Goal: Transaction & Acquisition: Purchase product/service

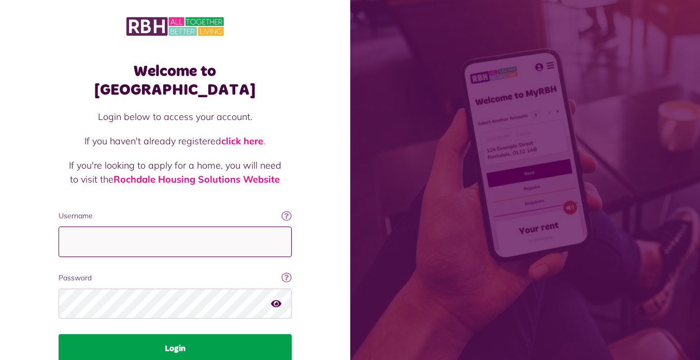
type input "**********"
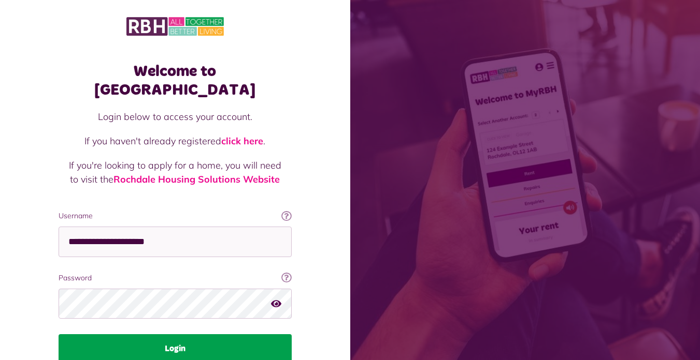
click at [191, 335] on button "Login" at bounding box center [175, 349] width 233 height 29
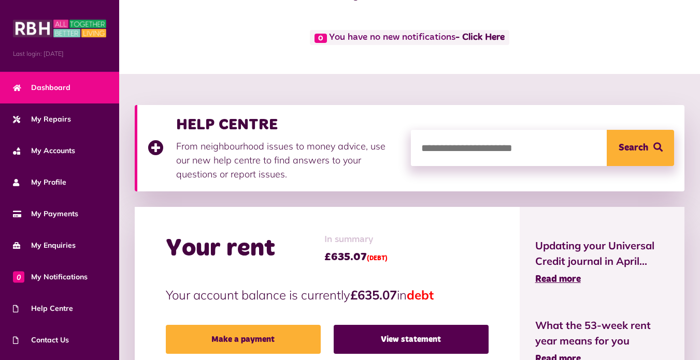
scroll to position [104, 0]
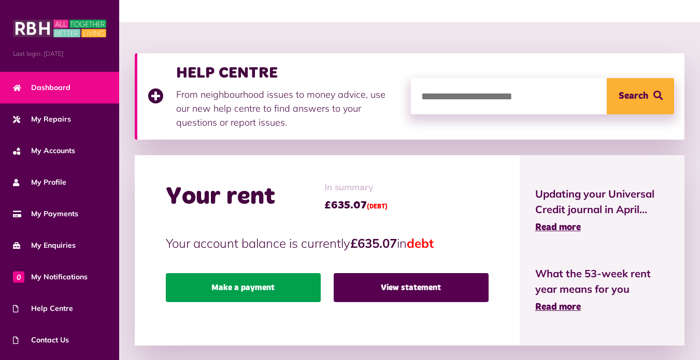
click at [248, 289] on link "Make a payment" at bounding box center [243, 287] width 155 height 29
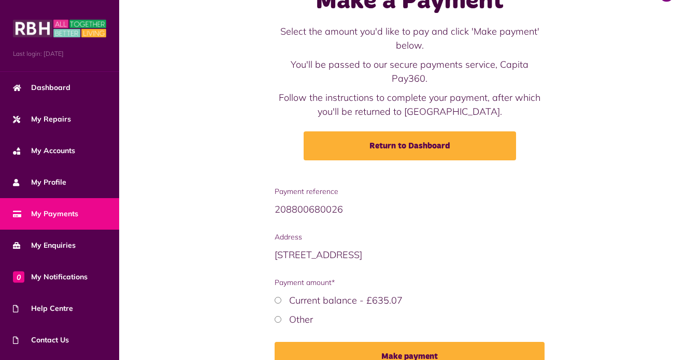
scroll to position [97, 0]
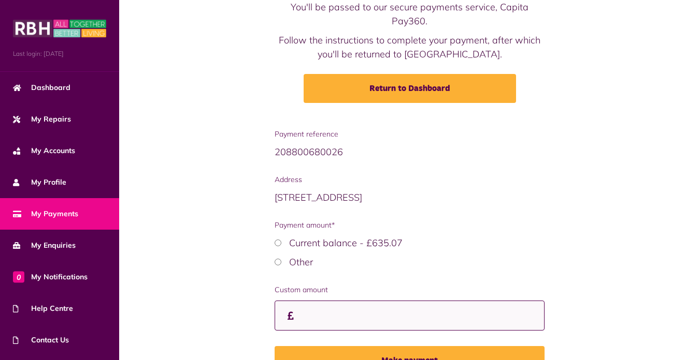
click at [318, 324] on input "Custom amount" at bounding box center [409, 316] width 270 height 31
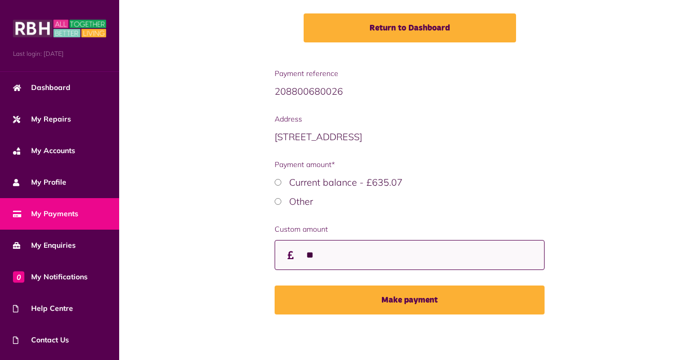
scroll to position [158, 0]
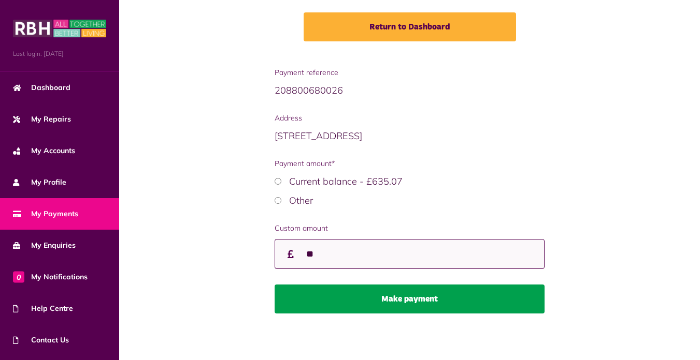
type input "**"
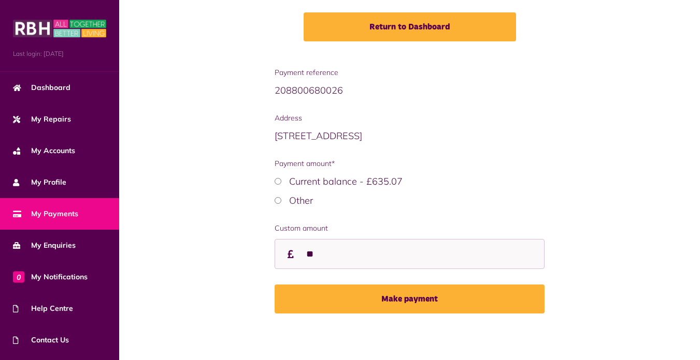
click at [447, 302] on button "Make payment" at bounding box center [409, 299] width 270 height 29
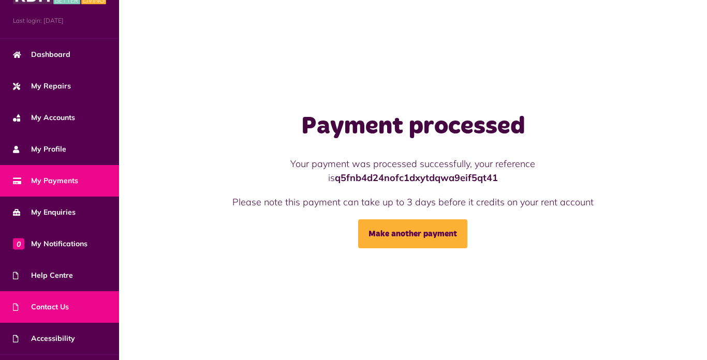
scroll to position [59, 0]
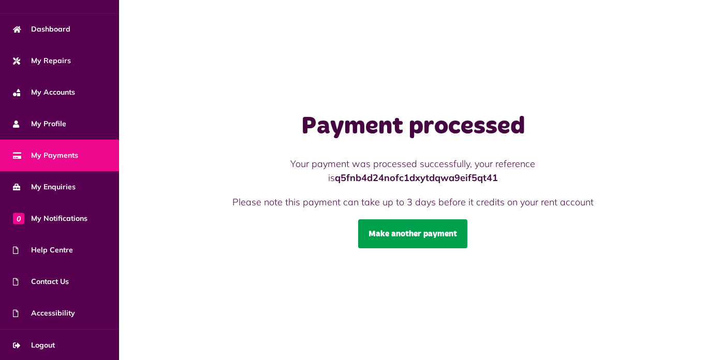
click at [369, 229] on link "Make another payment" at bounding box center [412, 234] width 109 height 29
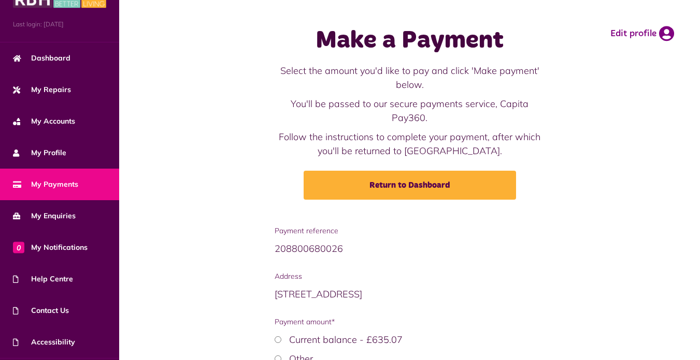
scroll to position [59, 0]
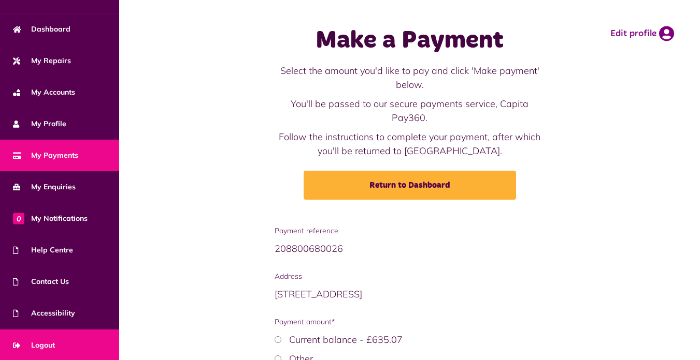
click at [40, 346] on span "Logout" at bounding box center [34, 345] width 42 height 11
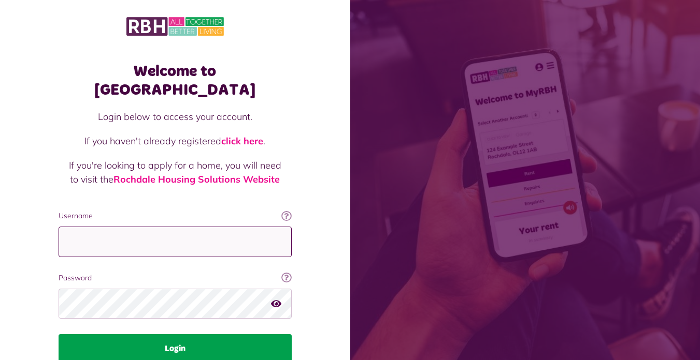
type input "**********"
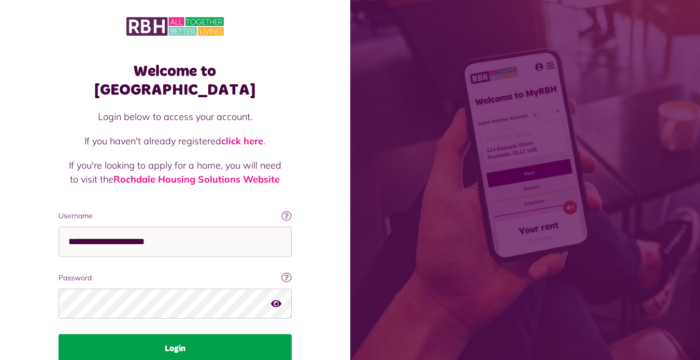
click at [233, 335] on button "Login" at bounding box center [175, 349] width 233 height 29
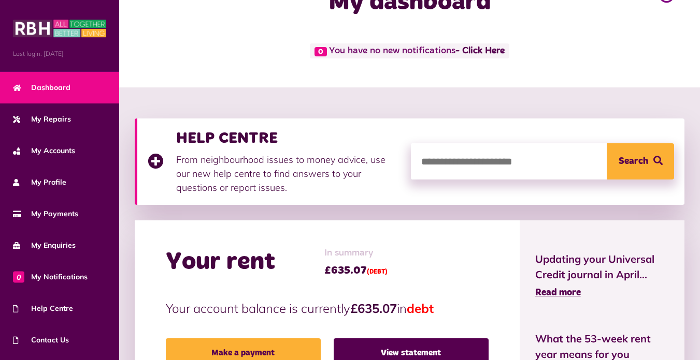
scroll to position [155, 0]
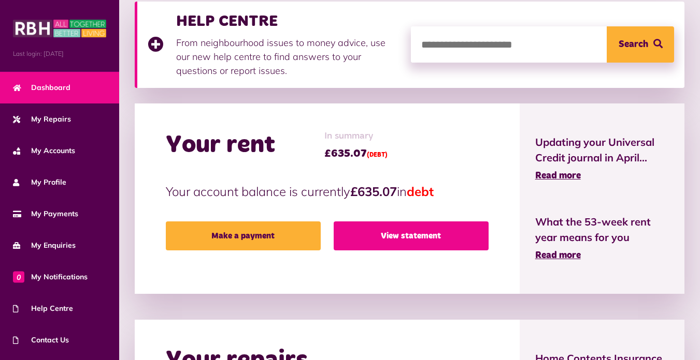
click at [409, 228] on link "View statement" at bounding box center [410, 236] width 155 height 29
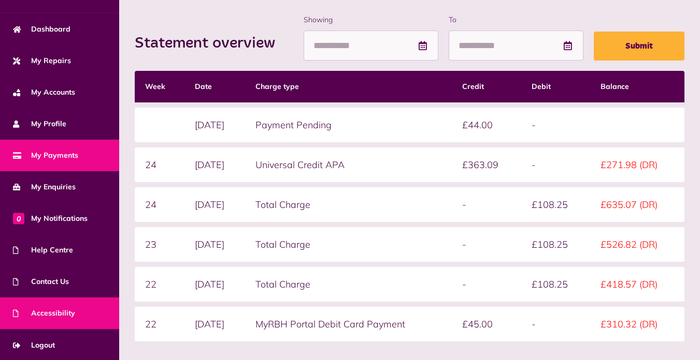
scroll to position [141, 0]
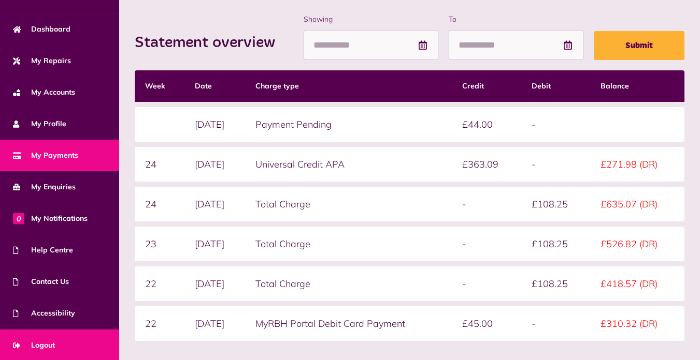
click at [41, 343] on span "Logout" at bounding box center [34, 345] width 42 height 11
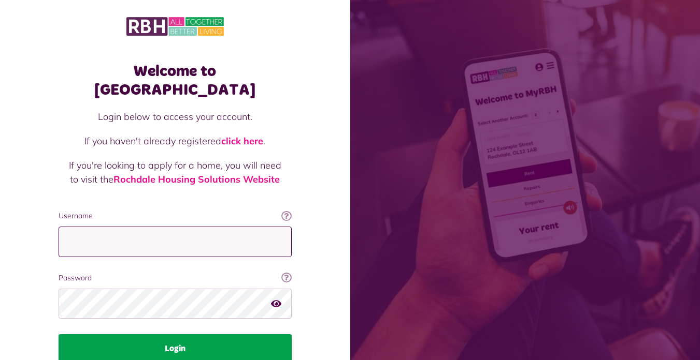
type input "**********"
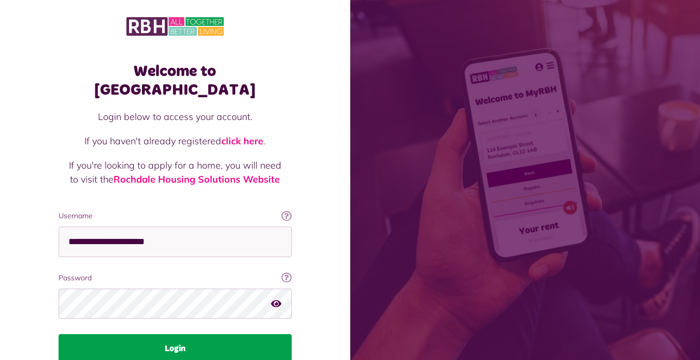
click at [160, 335] on button "Login" at bounding box center [175, 349] width 233 height 29
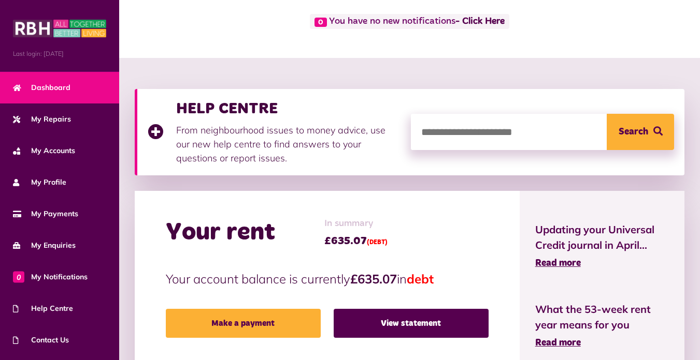
scroll to position [207, 0]
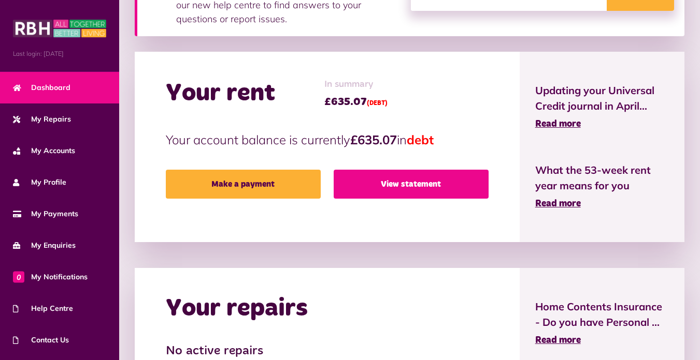
click at [462, 190] on link "View statement" at bounding box center [410, 184] width 155 height 29
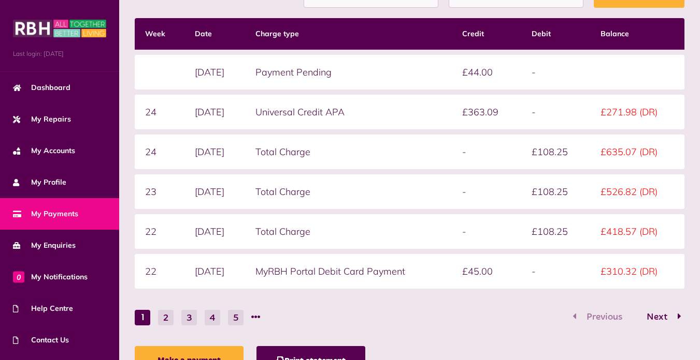
scroll to position [207, 0]
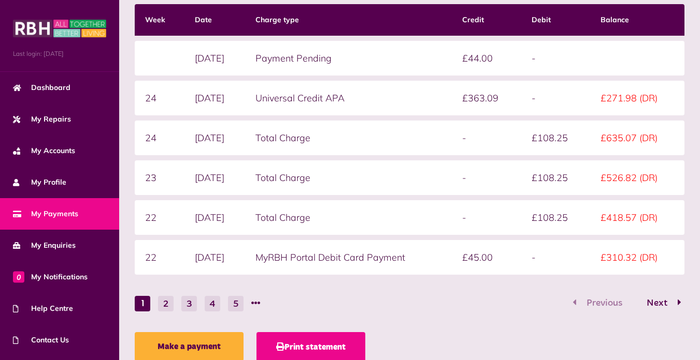
click at [294, 353] on button "Print statement" at bounding box center [310, 347] width 109 height 30
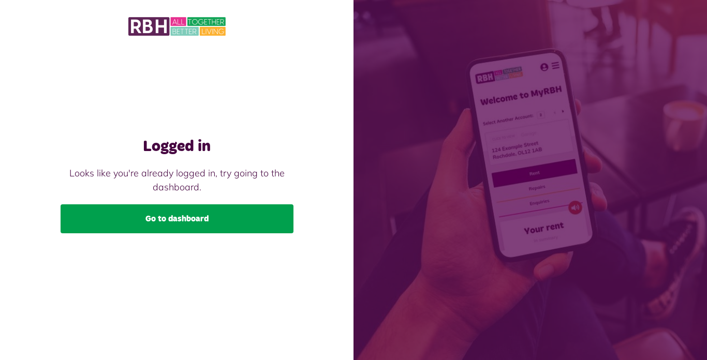
click at [172, 212] on link "Go to dashboard" at bounding box center [177, 219] width 233 height 29
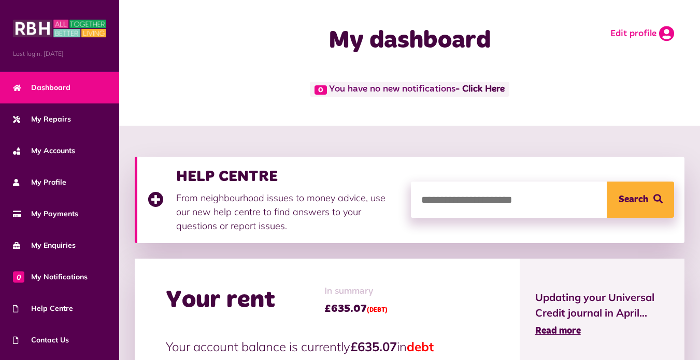
click at [662, 37] on icon at bounding box center [666, 34] width 15 height 16
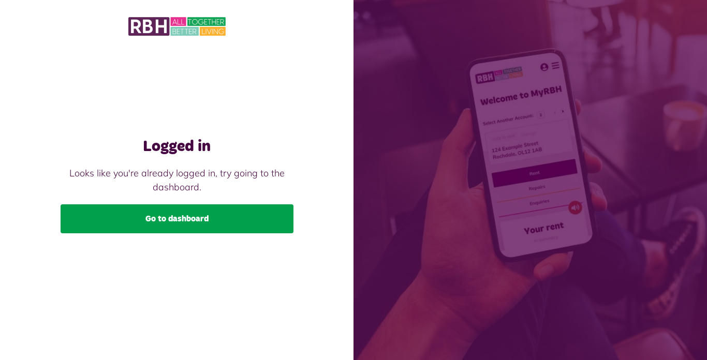
click at [215, 225] on link "Go to dashboard" at bounding box center [177, 219] width 233 height 29
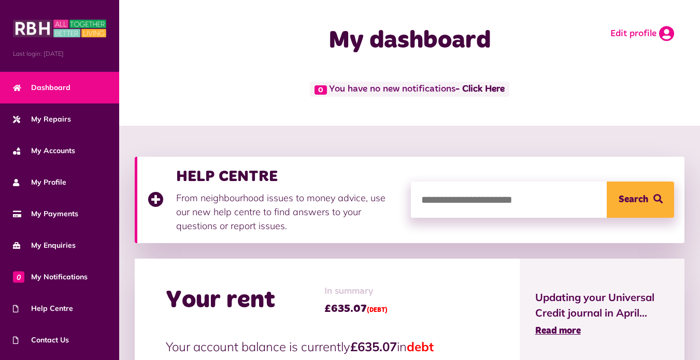
click at [664, 33] on icon at bounding box center [666, 34] width 15 height 16
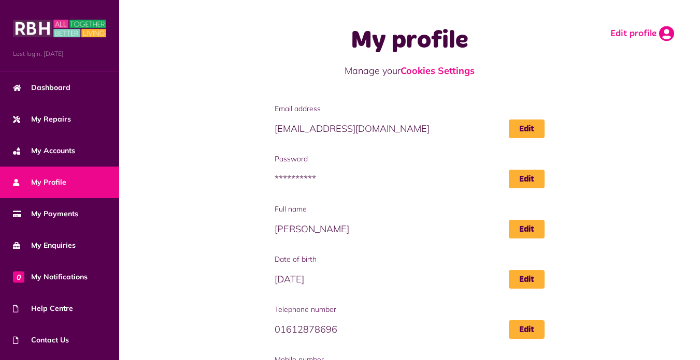
click at [630, 34] on link "Edit profile" at bounding box center [642, 34] width 64 height 16
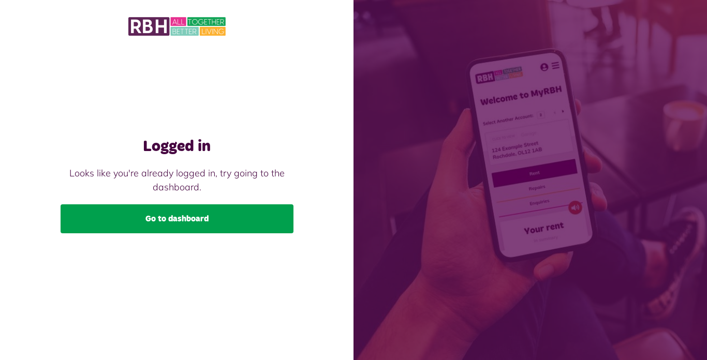
click at [238, 215] on link "Go to dashboard" at bounding box center [177, 219] width 233 height 29
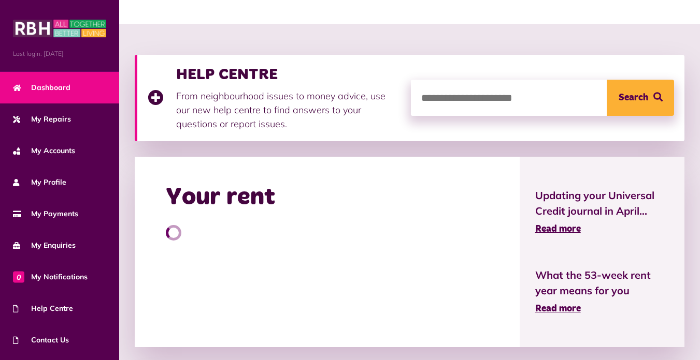
scroll to position [104, 0]
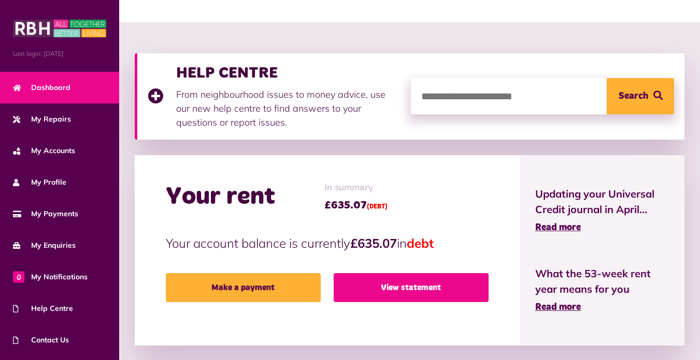
click at [383, 283] on link "View statement" at bounding box center [410, 287] width 155 height 29
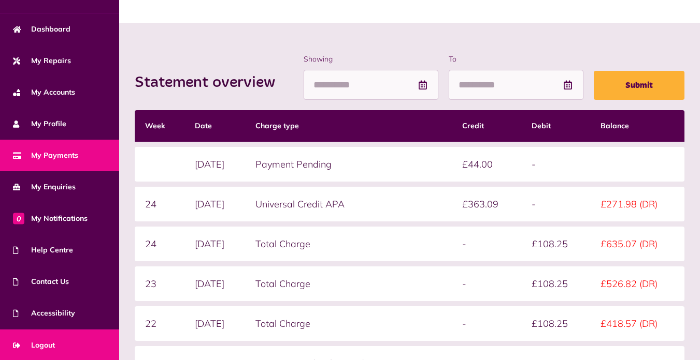
scroll to position [104, 0]
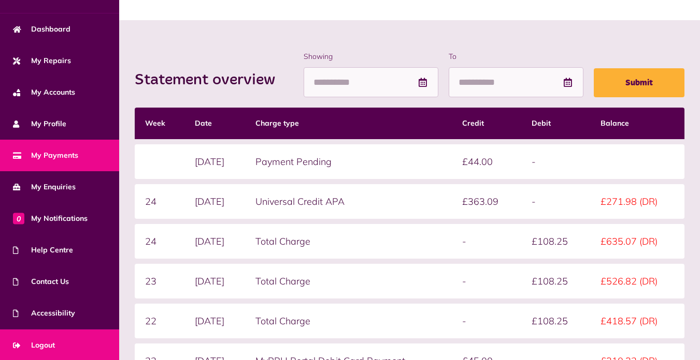
click at [46, 343] on span "Logout" at bounding box center [34, 345] width 42 height 11
